Goal: Information Seeking & Learning: Learn about a topic

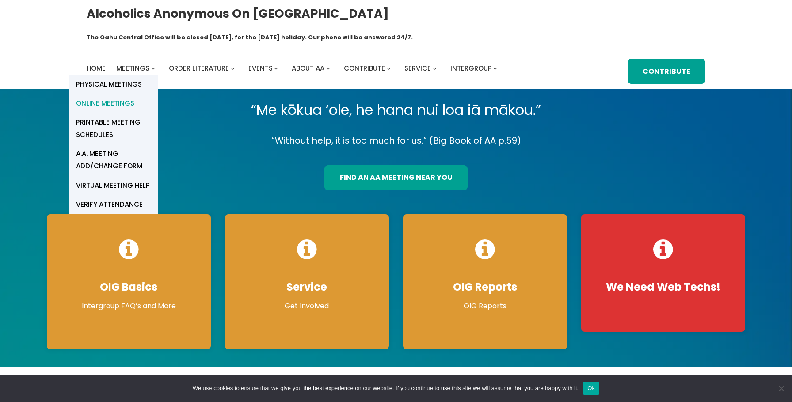
click at [124, 97] on span "Online Meetings" at bounding box center [105, 103] width 58 height 12
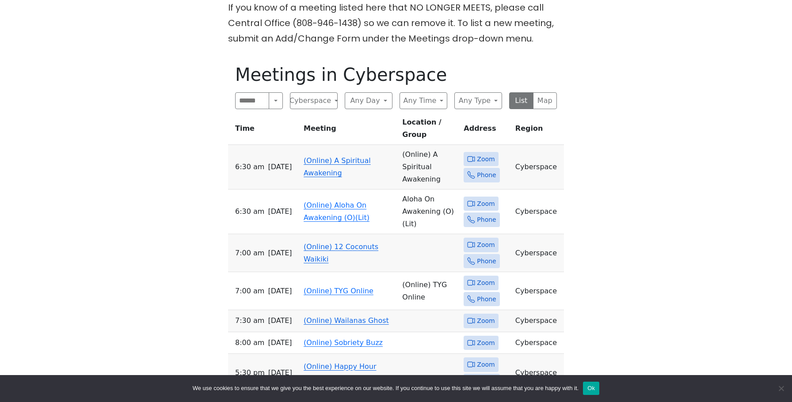
scroll to position [332, 0]
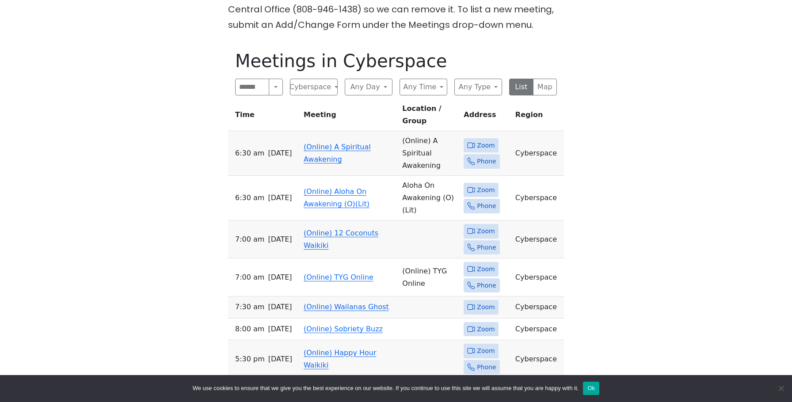
click at [313, 143] on link "(Online) A Spiritual Awakening" at bounding box center [337, 153] width 67 height 21
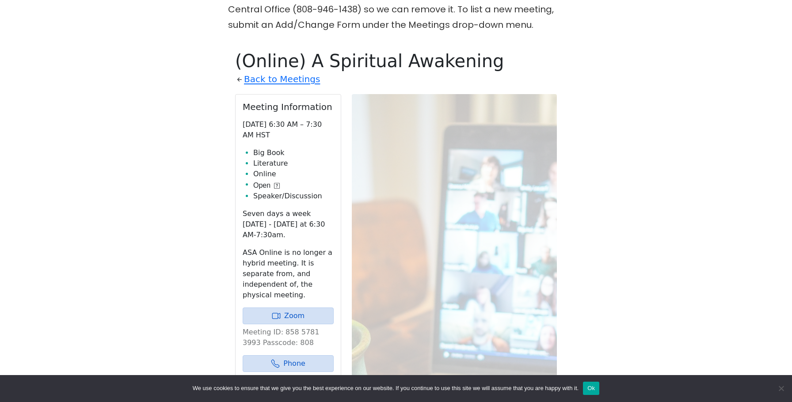
scroll to position [356, 0]
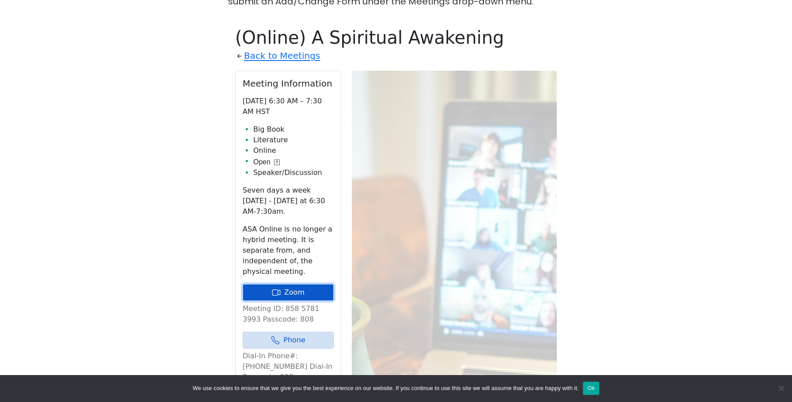
click at [293, 284] on link "Zoom" at bounding box center [288, 292] width 91 height 17
